Goal: Task Accomplishment & Management: Use online tool/utility

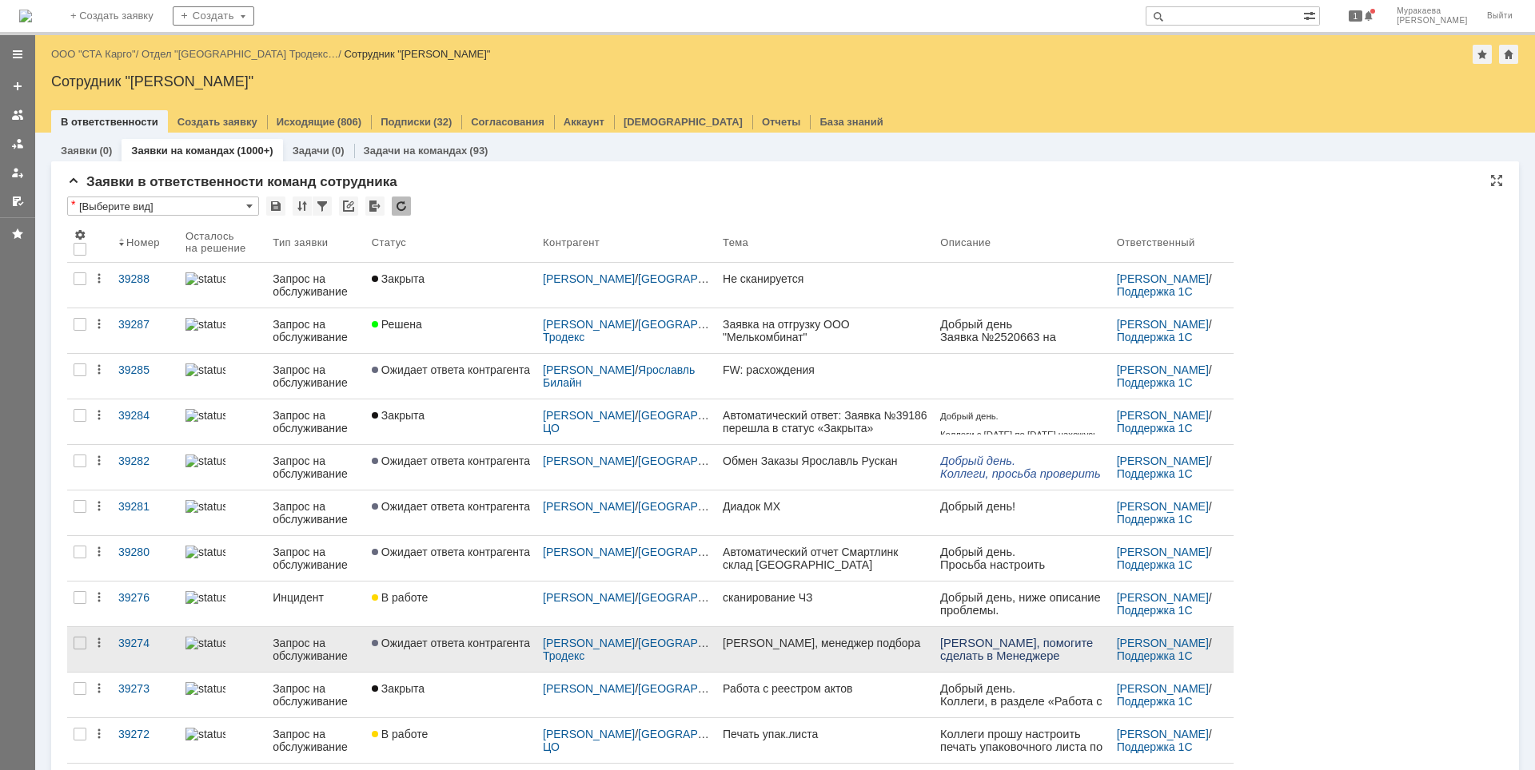
click at [309, 648] on div "Запрос на обслуживание" at bounding box center [316, 650] width 86 height 26
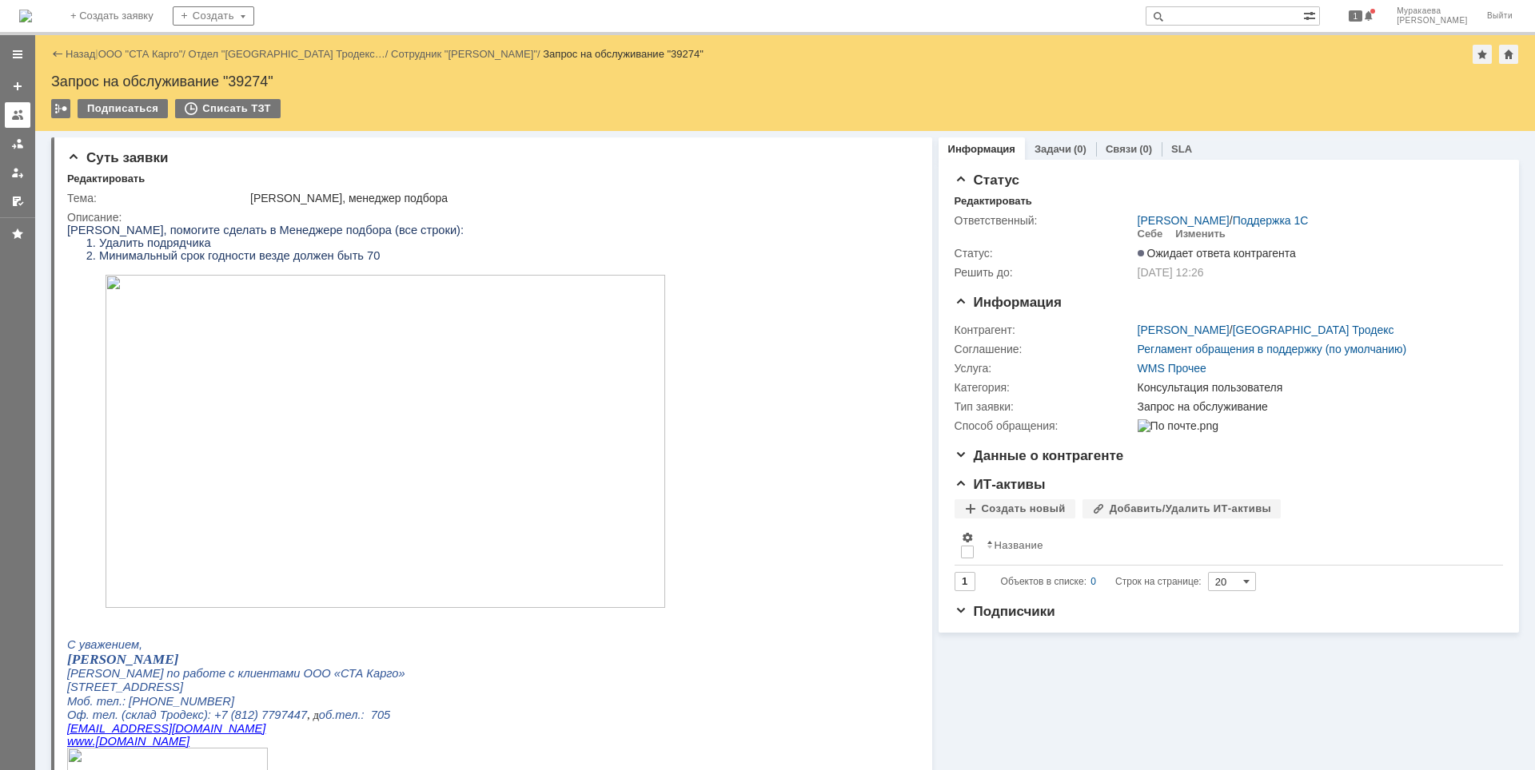
click at [16, 117] on div at bounding box center [17, 115] width 13 height 13
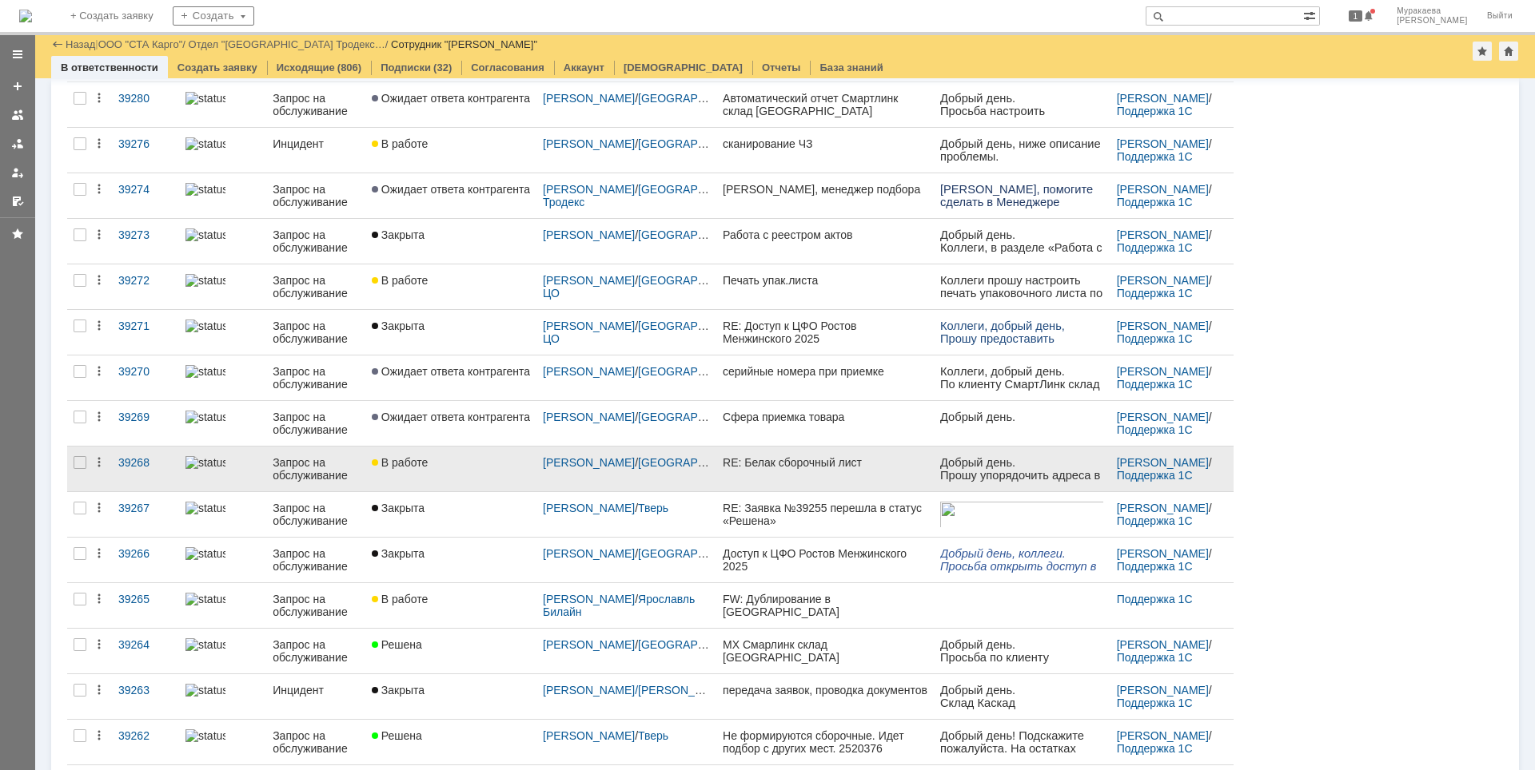
click at [318, 465] on div "Запрос на обслуживание" at bounding box center [316, 469] width 86 height 26
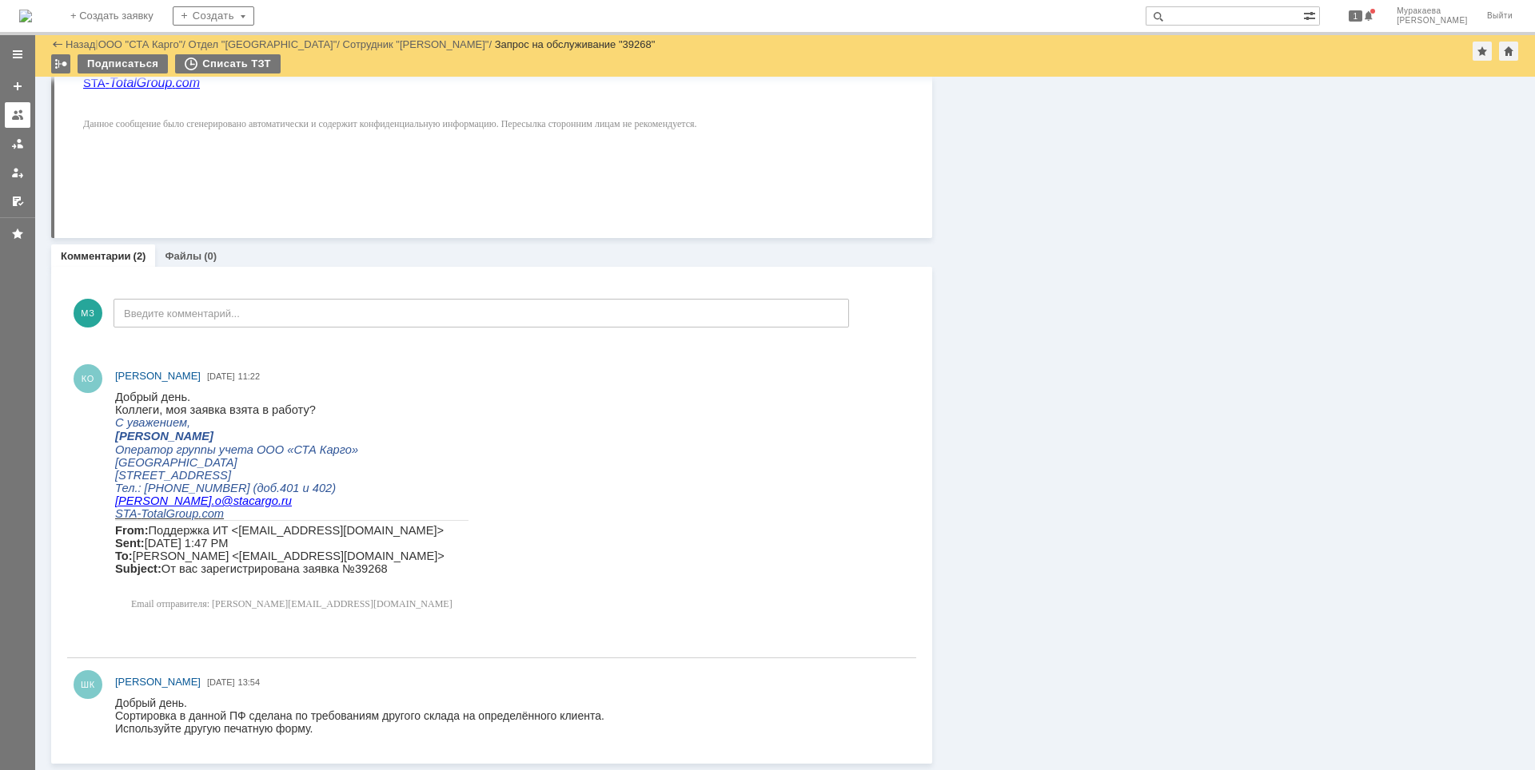
click at [26, 113] on link at bounding box center [18, 115] width 26 height 26
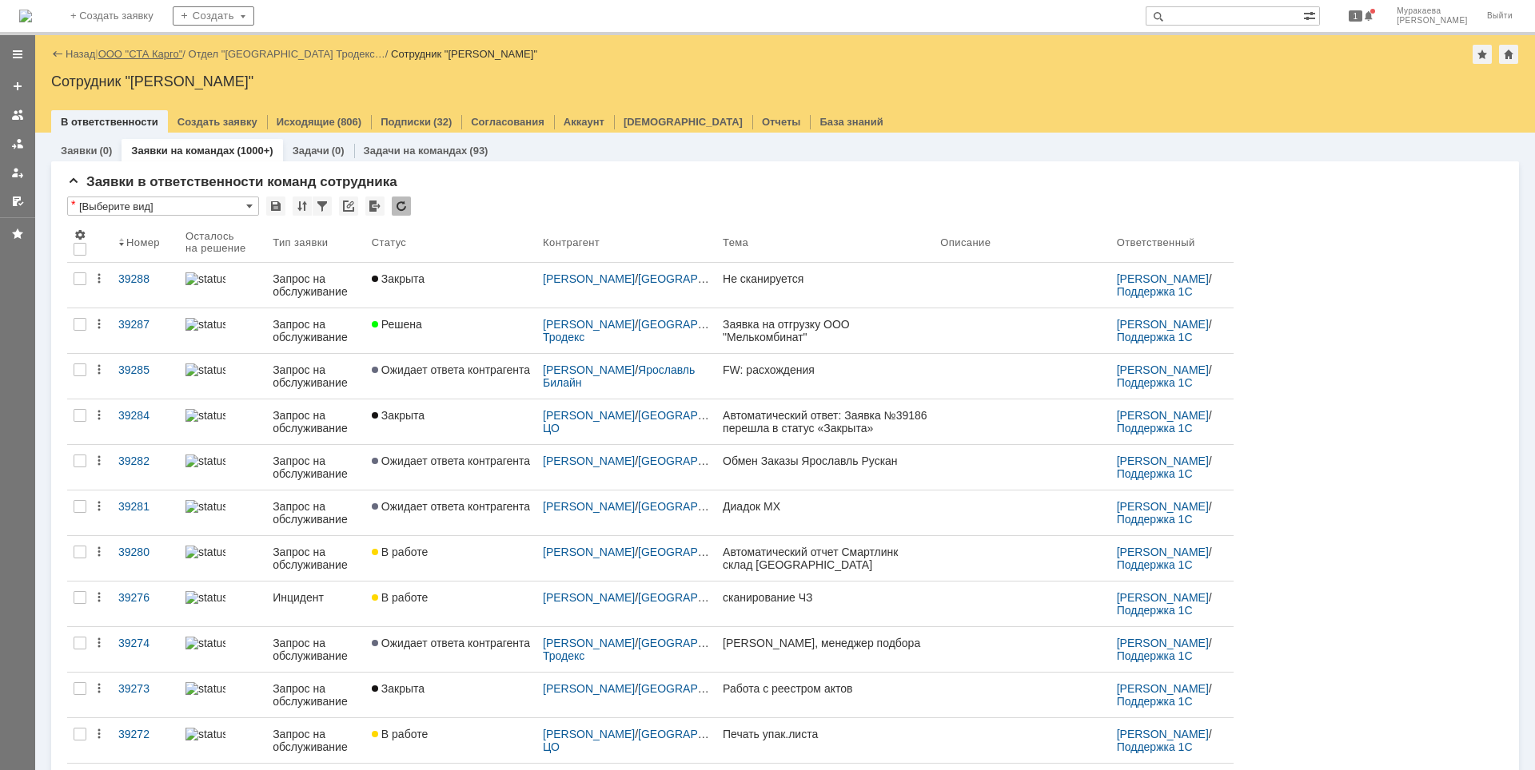
click at [147, 50] on link "ООО "СТА Карго"" at bounding box center [140, 54] width 85 height 12
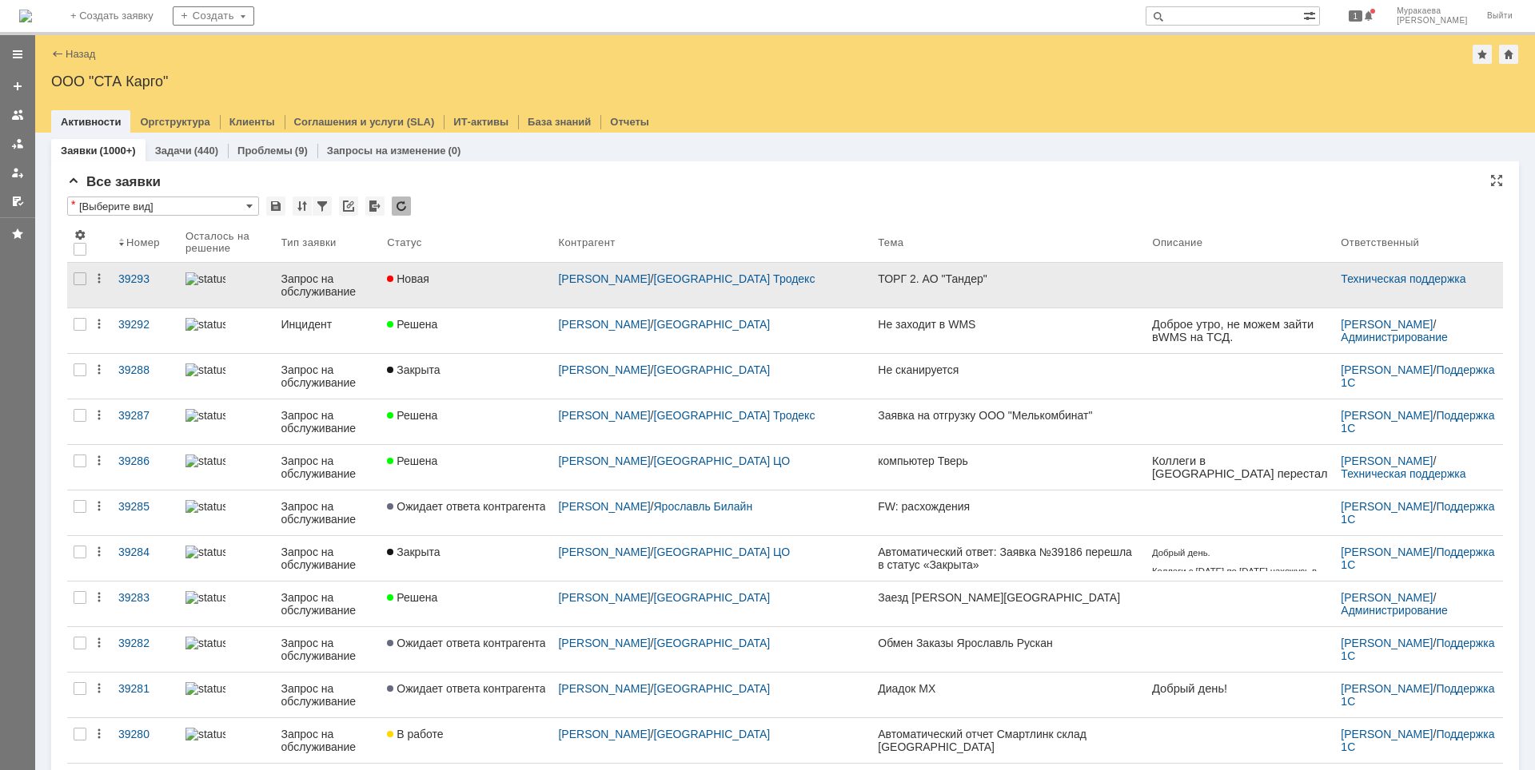
click at [320, 280] on div "Запрос на обслуживание" at bounding box center [328, 286] width 94 height 26
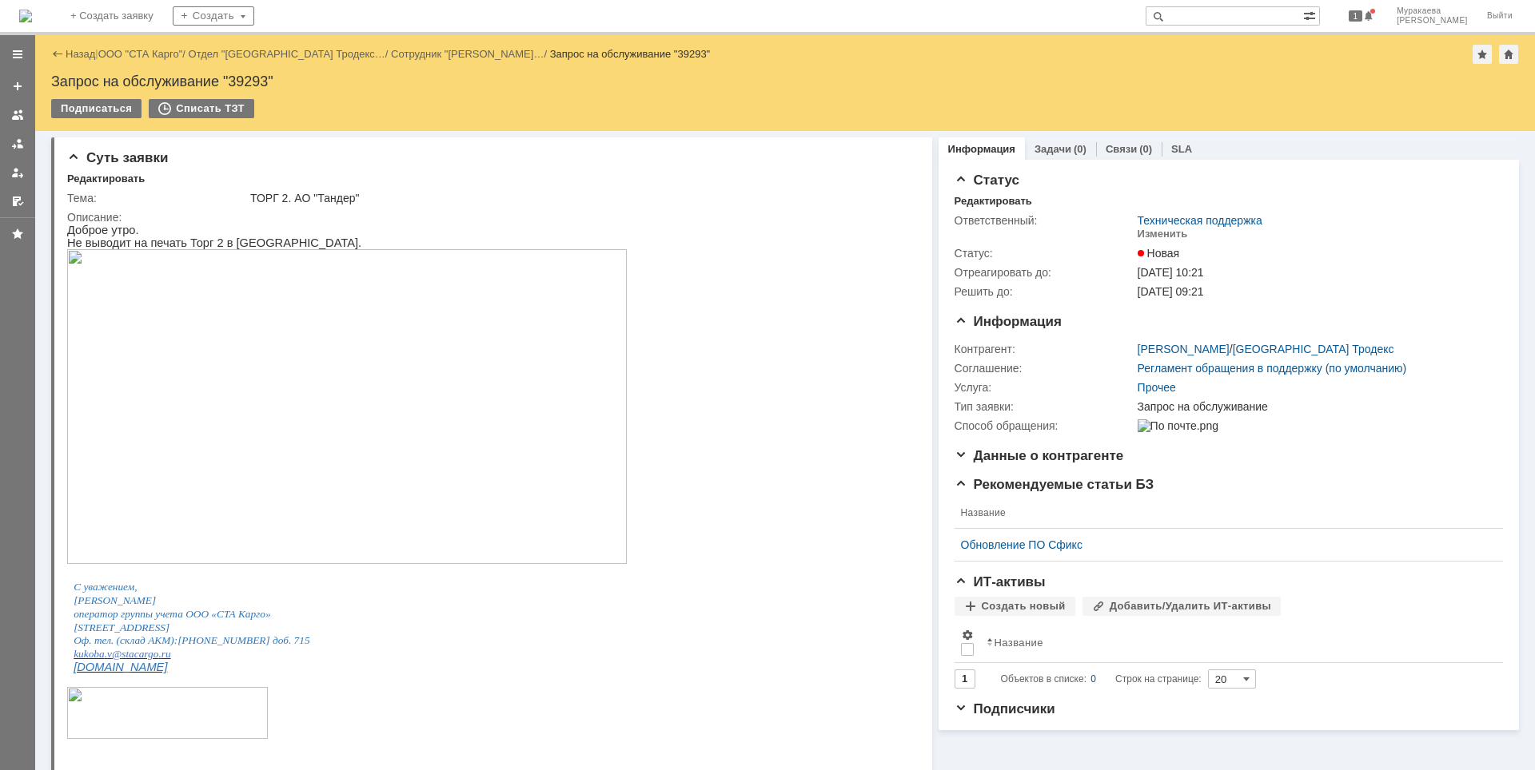
click at [430, 390] on img at bounding box center [346, 406] width 559 height 315
